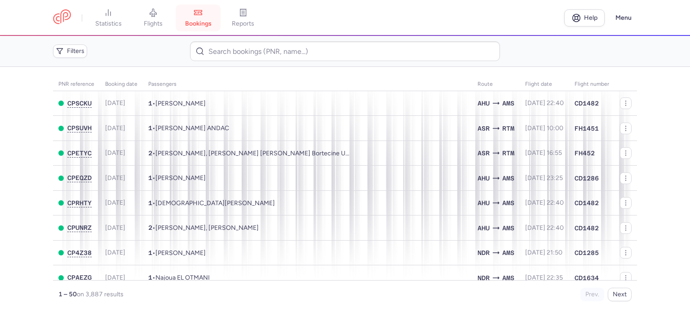
click at [193, 12] on link "bookings" at bounding box center [198, 18] width 45 height 20
click at [141, 27] on link "flights" at bounding box center [153, 18] width 45 height 20
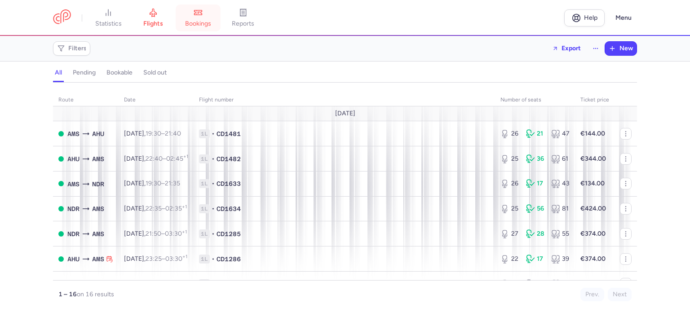
click at [205, 18] on link "bookings" at bounding box center [198, 18] width 45 height 20
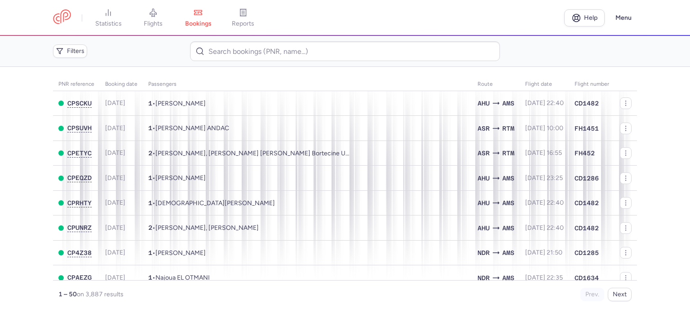
drag, startPoint x: 149, startPoint y: 21, endPoint x: 129, endPoint y: 1, distance: 28.3
click at [150, 21] on span "flights" at bounding box center [153, 24] width 19 height 8
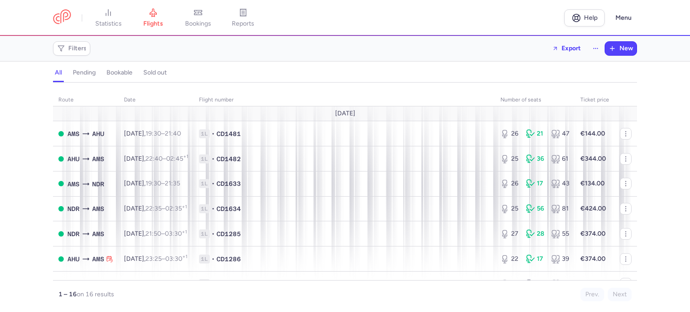
drag, startPoint x: 200, startPoint y: 5, endPoint x: 169, endPoint y: 18, distance: 34.0
click at [201, 8] on link "bookings" at bounding box center [198, 18] width 45 height 20
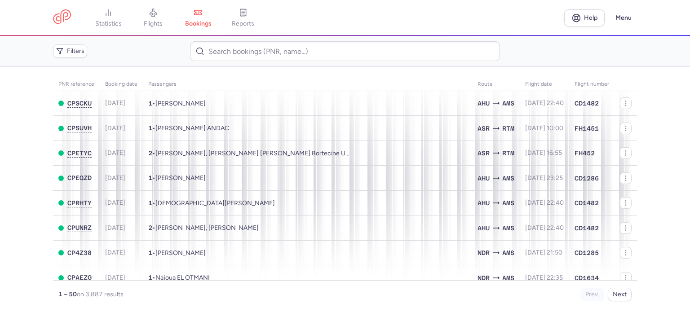
click at [165, 18] on link "flights" at bounding box center [153, 18] width 45 height 20
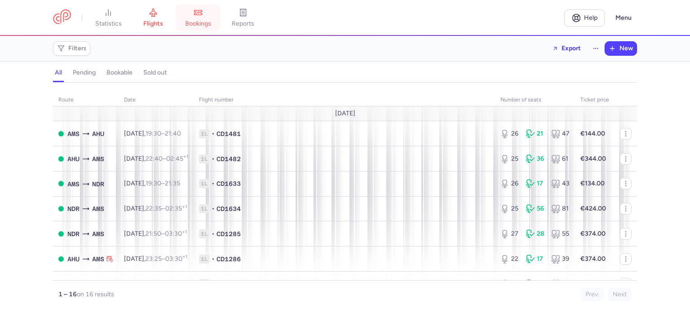
click at [191, 21] on span "bookings" at bounding box center [198, 24] width 26 height 8
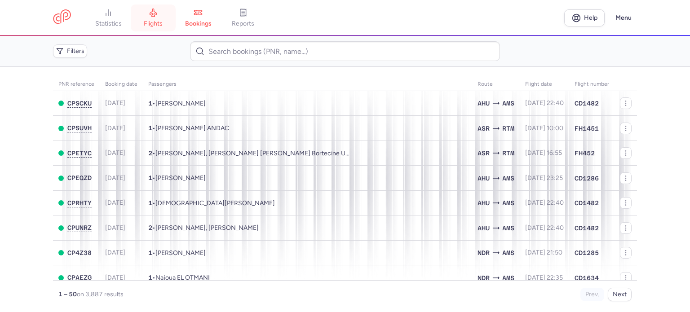
click at [162, 25] on span "flights" at bounding box center [153, 24] width 19 height 8
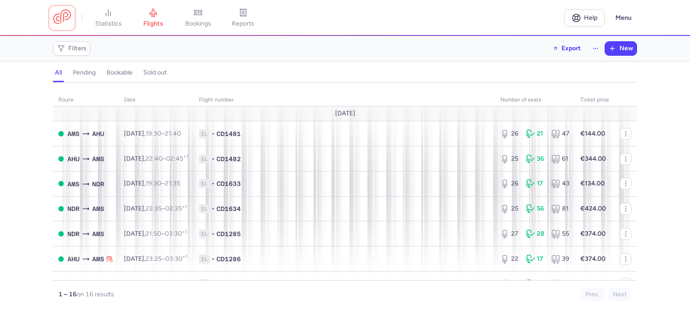
click at [56, 21] on link at bounding box center [62, 17] width 18 height 17
